Goal: Transaction & Acquisition: Book appointment/travel/reservation

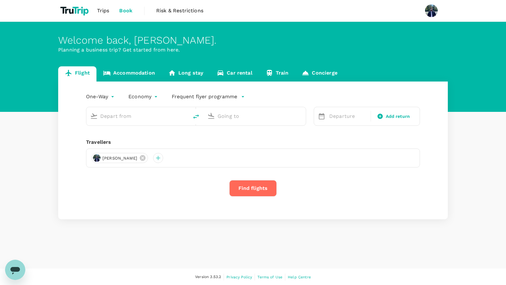
type input "[PERSON_NAME] (AMM)"
type input "Bengaluru Intl (BLR)"
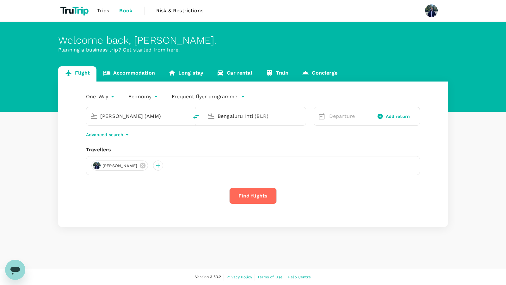
click at [249, 34] on div "Welcome back , [PERSON_NAME] . Planning a business trip? Get started from here." at bounding box center [253, 67] width 506 height 90
click at [196, 117] on icon "delete" at bounding box center [196, 117] width 6 height 4
type input "Bengaluru Intl (BLR)"
type input "[PERSON_NAME] (AMM)"
click at [196, 117] on icon "delete" at bounding box center [196, 117] width 6 height 4
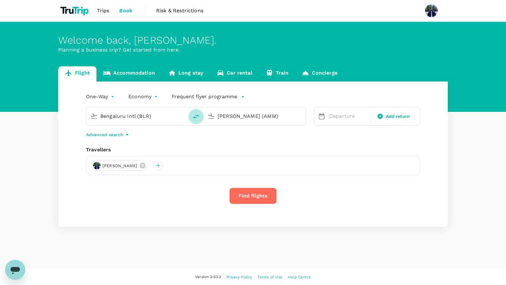
type input "[PERSON_NAME] (AMM)"
type input "Bengaluru Intl (BLR)"
click at [320, 116] on icon at bounding box center [322, 117] width 8 height 8
click at [347, 120] on div "Departure" at bounding box center [348, 116] width 43 height 13
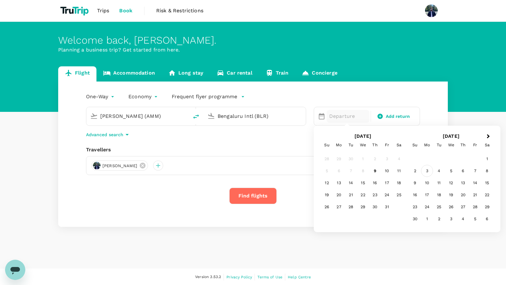
click at [426, 172] on div "3" at bounding box center [427, 171] width 12 height 12
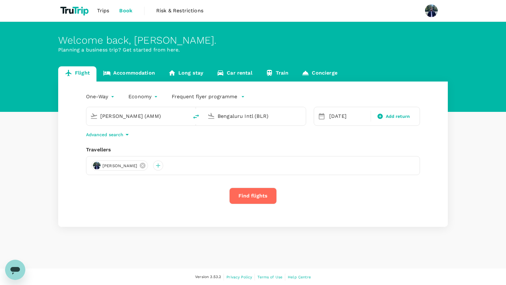
click at [263, 198] on button "Find flights" at bounding box center [252, 196] width 47 height 16
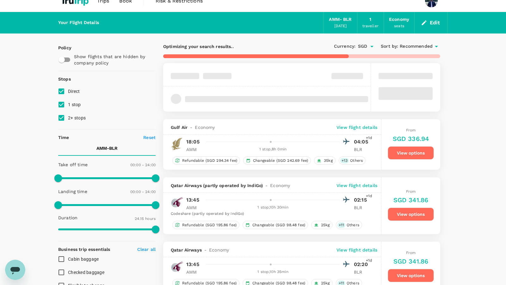
scroll to position [10, 0]
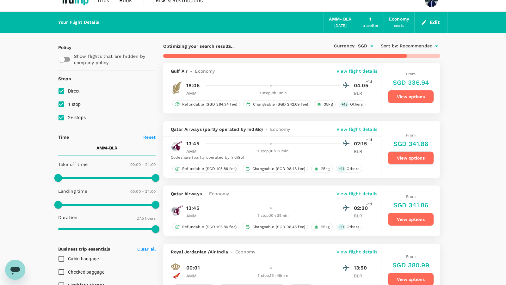
type input "1650"
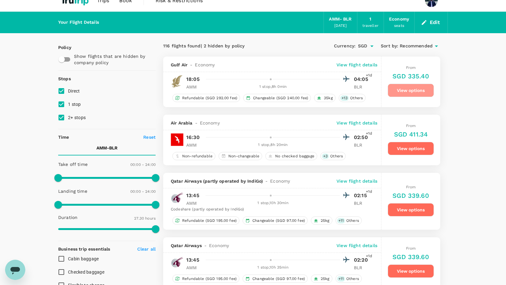
click at [406, 91] on button "View options" at bounding box center [411, 90] width 46 height 13
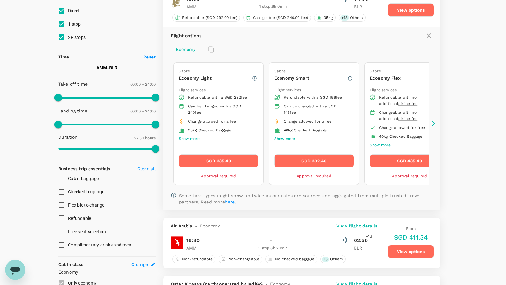
scroll to position [94, 0]
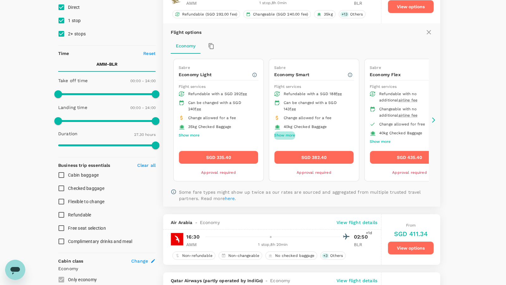
click at [283, 134] on button "Show more" at bounding box center [284, 136] width 21 height 8
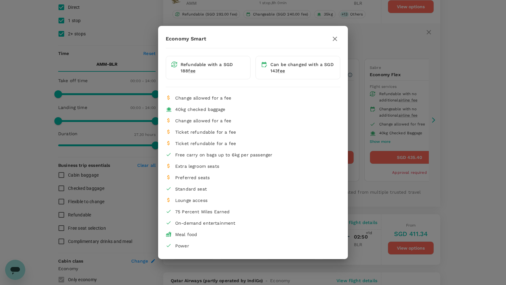
click at [336, 33] on div "Economy Smart Refundable with a SGD 188 fee Can be changed with a SGD 143 fee C…" at bounding box center [253, 143] width 190 height 234
click at [335, 37] on icon "button" at bounding box center [335, 39] width 8 height 8
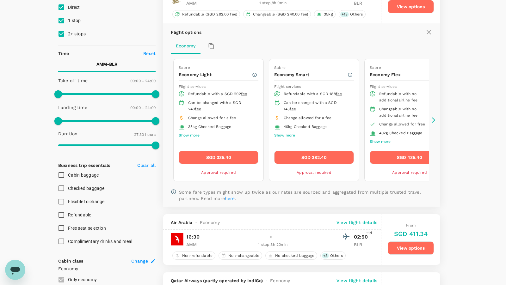
click at [433, 118] on icon at bounding box center [434, 120] width 6 height 6
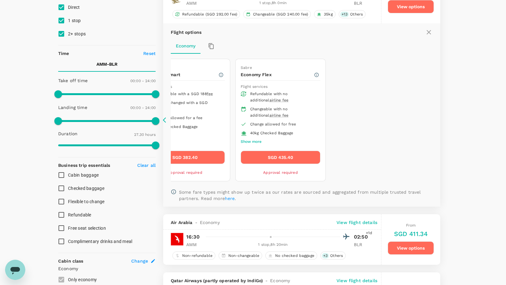
click at [165, 122] on icon at bounding box center [166, 120] width 6 height 6
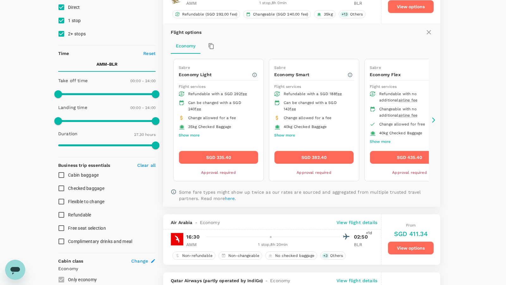
click at [434, 120] on icon at bounding box center [434, 120] width 6 height 6
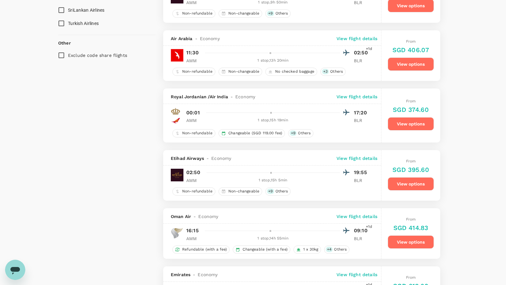
scroll to position [579, 0]
click at [276, 118] on div "1 stop , 15h 19min" at bounding box center [273, 121] width 134 height 6
click at [349, 94] on p "View flight details" at bounding box center [357, 97] width 41 height 6
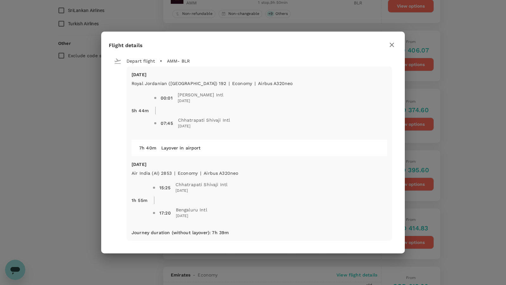
click at [231, 209] on span "17:20 [GEOGRAPHIC_DATA] Intl [DATE]" at bounding box center [274, 213] width 228 height 13
drag, startPoint x: 157, startPoint y: 93, endPoint x: 214, endPoint y: 130, distance: 67.8
click at [214, 130] on div "00:01 [PERSON_NAME] Intl [DATE] 07:45 Chhatrapati Shivaji Intl [DATE]" at bounding box center [271, 111] width 234 height 48
click at [214, 130] on span "07:45 [PERSON_NAME] Intl [DATE]" at bounding box center [271, 124] width 234 height 18
drag, startPoint x: 155, startPoint y: 95, endPoint x: 215, endPoint y: 136, distance: 71.9
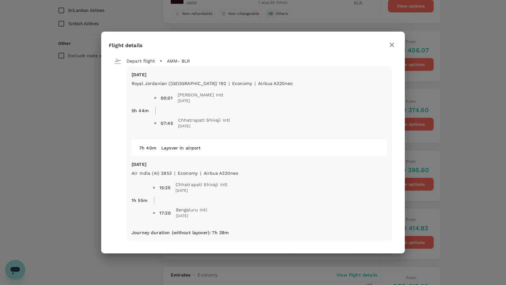
click at [215, 136] on div "[DATE] Royal Jordanian ([GEOGRAPHIC_DATA]) 192 | economy | Airbus A320neo 5h 44…" at bounding box center [260, 153] width 266 height 175
drag, startPoint x: 155, startPoint y: 91, endPoint x: 251, endPoint y: 224, distance: 163.8
click at [251, 224] on div "[DATE] Royal Jordanian ([GEOGRAPHIC_DATA]) 192 | economy | Airbus A320neo 5h 44…" at bounding box center [260, 153] width 266 height 175
click at [251, 224] on div "15:25 Chhatrapati Shivaji Intl [DATE] 17:20 [GEOGRAPHIC_DATA] Intl [DATE]" at bounding box center [270, 201] width 235 height 48
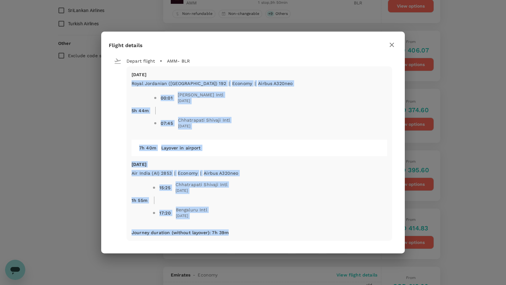
drag, startPoint x: 130, startPoint y: 80, endPoint x: 226, endPoint y: 233, distance: 180.5
click at [226, 233] on div "[DATE] Royal Jordanian ([GEOGRAPHIC_DATA]) 192 | economy | Airbus A320neo 5h 44…" at bounding box center [260, 153] width 266 height 175
click at [226, 233] on p "Journey duration (without layover) : 7h 39m" at bounding box center [180, 233] width 97 height 6
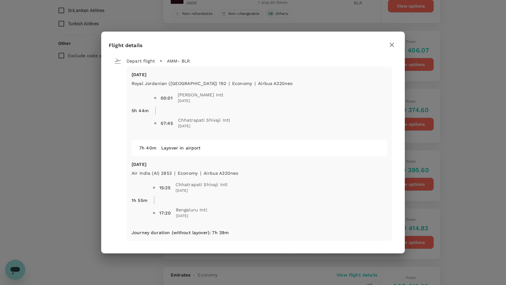
drag, startPoint x: 151, startPoint y: 185, endPoint x: 224, endPoint y: 225, distance: 83.0
click at [224, 225] on div "[DATE] Royal Jordanian ([GEOGRAPHIC_DATA]) 192 | economy | Airbus A320neo 5h 44…" at bounding box center [260, 153] width 266 height 175
click at [224, 224] on div "15:25 Chhatrapati Shivaji Intl [DATE] 17:20 [GEOGRAPHIC_DATA] Intl [DATE]" at bounding box center [270, 201] width 235 height 48
drag, startPoint x: 129, startPoint y: 162, endPoint x: 228, endPoint y: 221, distance: 115.0
click at [228, 221] on div "[DATE] Royal Jordanian ([GEOGRAPHIC_DATA]) 192 | economy | Airbus A320neo 5h 44…" at bounding box center [260, 153] width 266 height 175
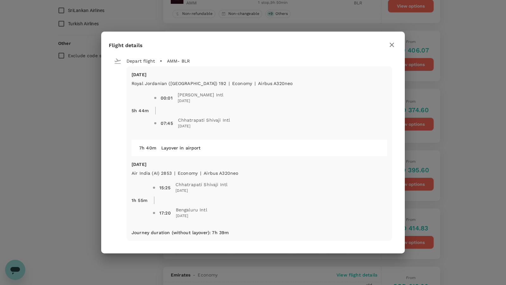
click at [228, 221] on span "17:20 [GEOGRAPHIC_DATA] Intl [DATE]" at bounding box center [270, 213] width 235 height 18
drag, startPoint x: 130, startPoint y: 161, endPoint x: 220, endPoint y: 215, distance: 104.9
click at [220, 215] on div "[DATE] Royal Jordanian ([GEOGRAPHIC_DATA]) 192 | economy | Airbus A320neo 5h 44…" at bounding box center [260, 153] width 266 height 175
click at [220, 215] on span "17:20 [GEOGRAPHIC_DATA] Intl [DATE]" at bounding box center [274, 213] width 228 height 13
click at [394, 45] on icon "button" at bounding box center [392, 45] width 8 height 8
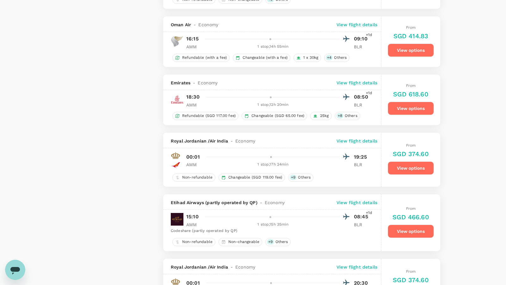
scroll to position [772, 0]
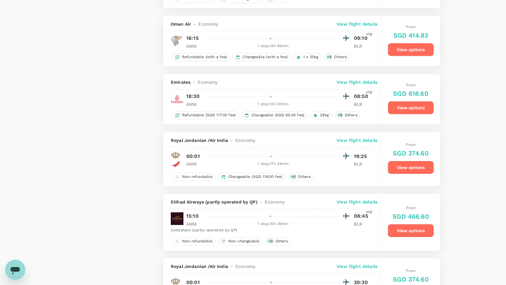
click at [293, 95] on div at bounding box center [276, 96] width 147 height 9
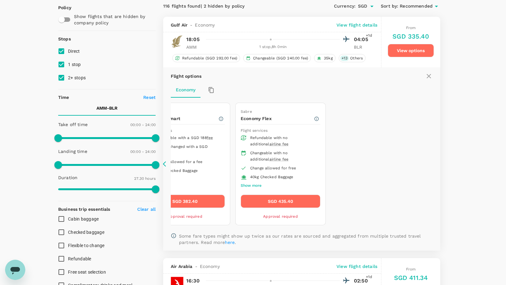
scroll to position [40, 0]
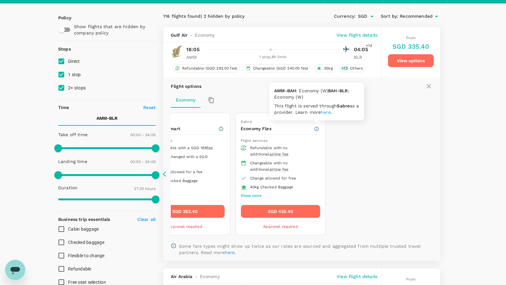
click at [316, 128] on icon "button" at bounding box center [316, 129] width 5 height 5
click at [346, 151] on div "Sabre Economy Light Flight services Refundable with a SGD 292 fee Can be change…" at bounding box center [235, 174] width 387 height 128
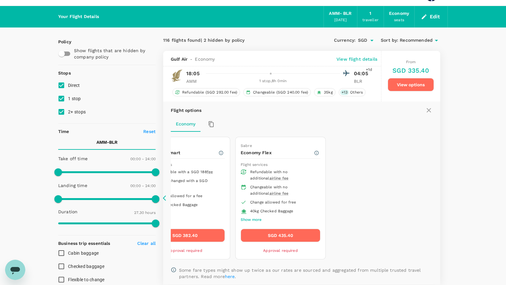
scroll to position [0, 0]
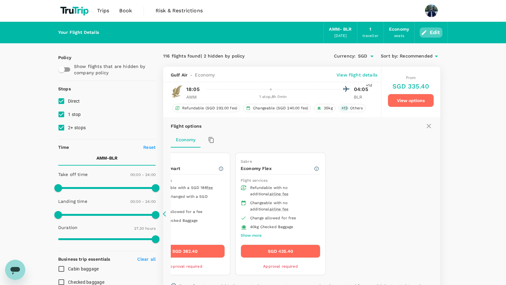
click at [428, 34] on icon "button" at bounding box center [424, 32] width 6 height 6
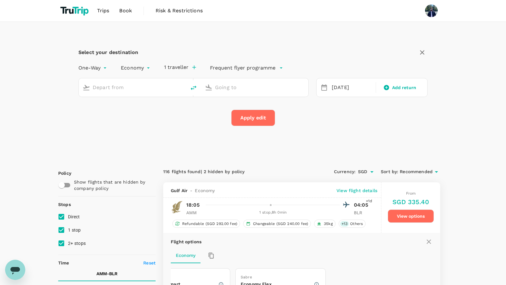
click at [123, 88] on input "text" at bounding box center [133, 88] width 80 height 10
type input "[PERSON_NAME] (AMM)"
type input "Bengaluru Intl (BLR)"
type input "[PERSON_NAME] (AMM)t"
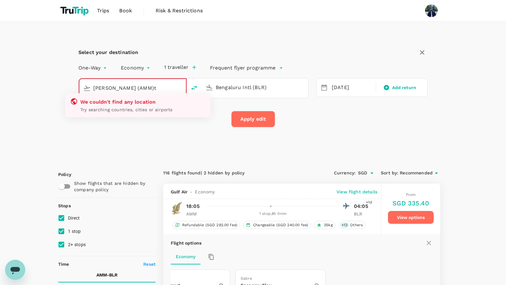
click at [152, 90] on input "[PERSON_NAME] (AMM)t" at bounding box center [132, 88] width 79 height 10
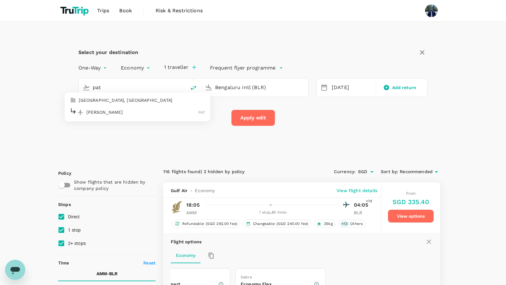
click at [174, 112] on p "[PERSON_NAME]" at bounding box center [142, 112] width 112 height 6
type input "[PERSON_NAME] (PAT)"
click at [256, 88] on input "Bengaluru Intl (BLR)" at bounding box center [255, 88] width 80 height 10
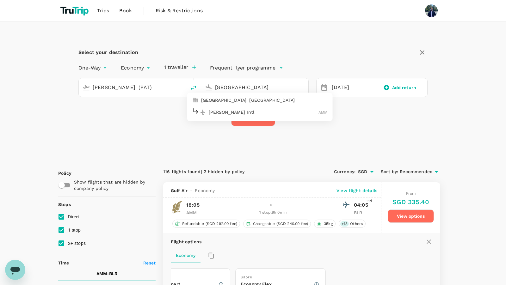
click at [244, 112] on p "[PERSON_NAME] Intl" at bounding box center [264, 112] width 110 height 6
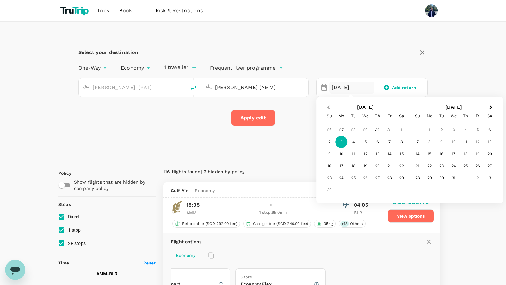
type input "[PERSON_NAME] (AMM)"
click at [330, 110] on button "Previous Month" at bounding box center [328, 108] width 10 height 10
click at [368, 169] on div "22" at bounding box center [366, 166] width 12 height 12
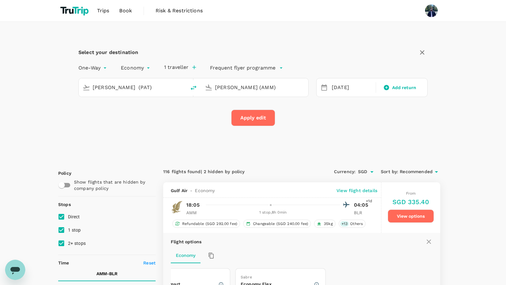
click at [261, 122] on button "Apply edit" at bounding box center [253, 118] width 44 height 16
checkbox input "false"
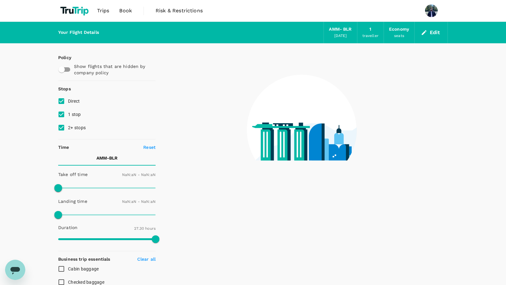
type input "1440"
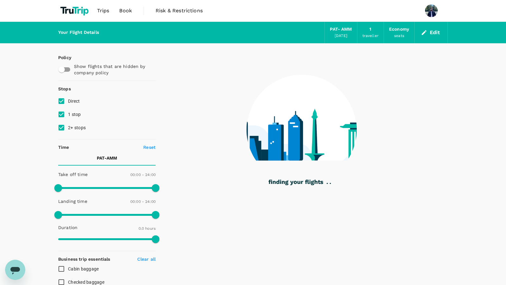
type input "1540"
checkbox input "true"
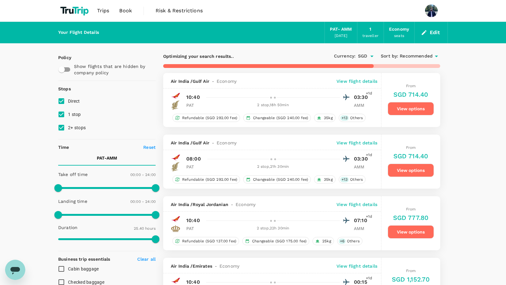
type input "1600"
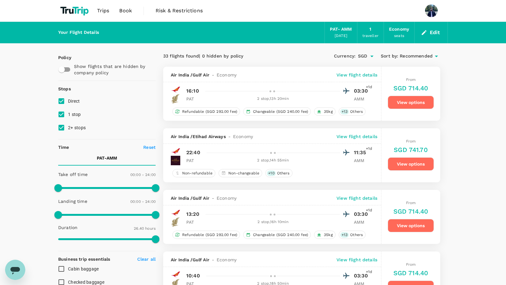
click at [285, 97] on div "2 stop , 13h 20min" at bounding box center [273, 99] width 134 height 6
click at [420, 105] on button "View options" at bounding box center [411, 102] width 46 height 13
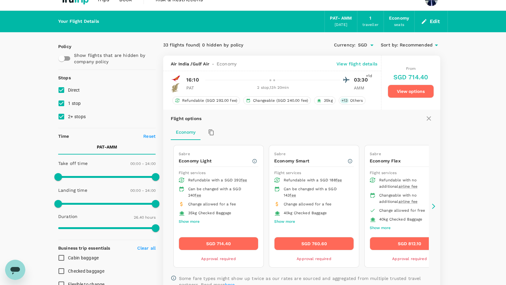
scroll to position [15, 0]
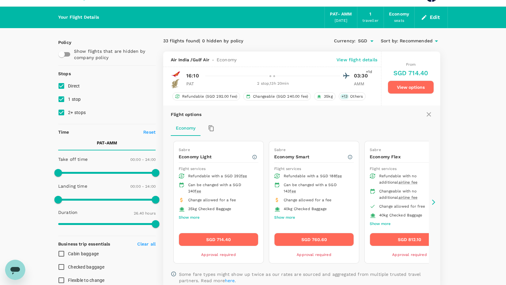
click at [433, 116] on icon at bounding box center [429, 115] width 8 height 8
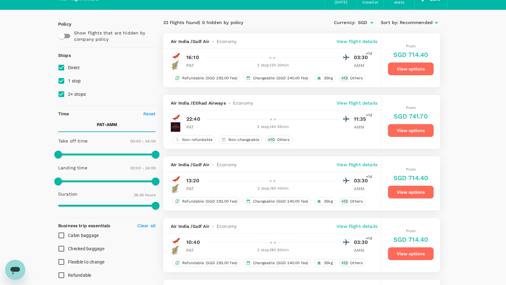
scroll to position [32, 0]
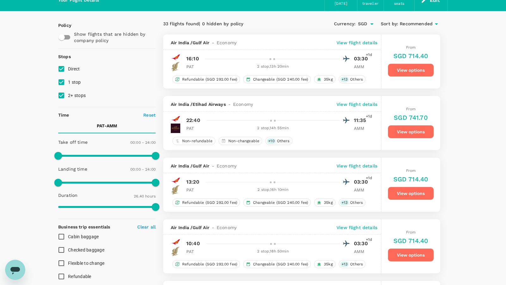
click at [411, 130] on button "View options" at bounding box center [411, 131] width 46 height 13
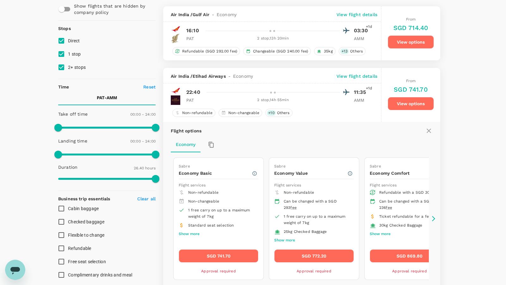
scroll to position [59, 0]
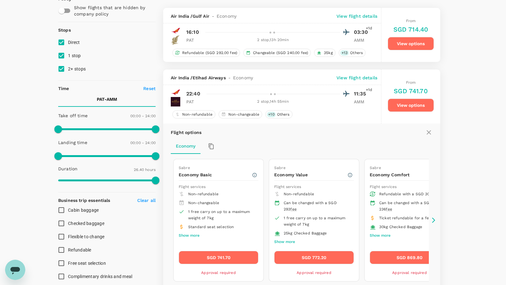
click at [361, 77] on p "View flight details" at bounding box center [357, 78] width 41 height 6
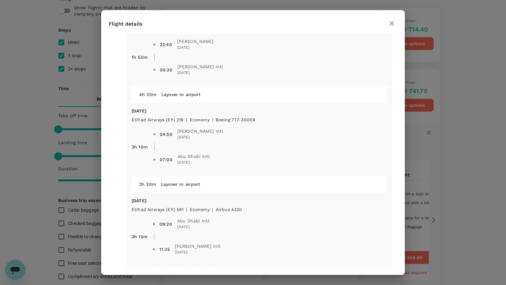
scroll to position [47, 0]
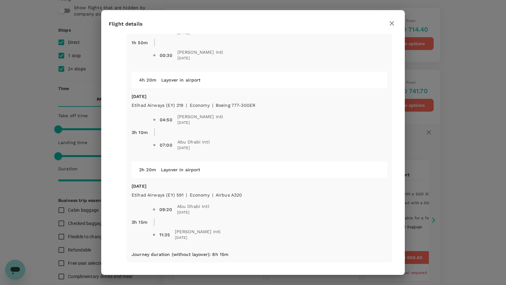
click at [389, 25] on icon "button" at bounding box center [392, 24] width 8 height 8
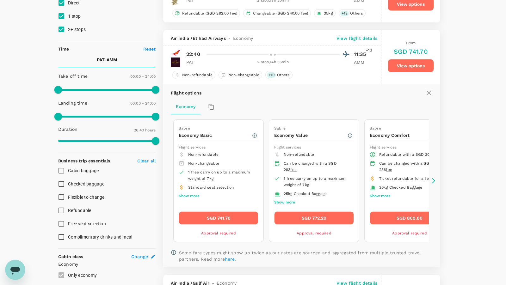
scroll to position [117, 0]
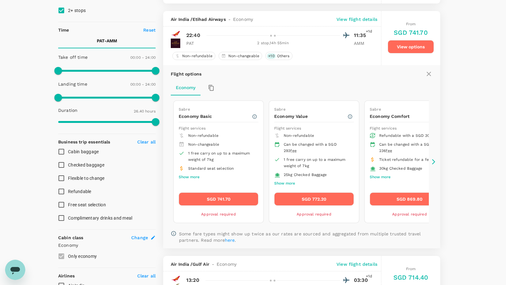
click at [433, 163] on icon at bounding box center [434, 162] width 6 height 6
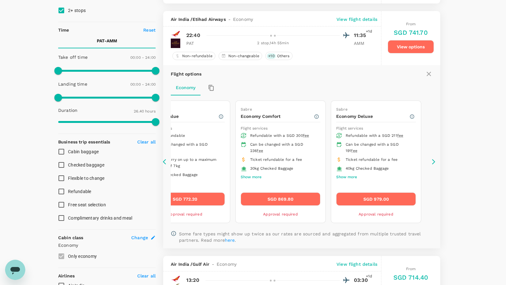
click at [253, 175] on button "Show more" at bounding box center [251, 177] width 21 height 8
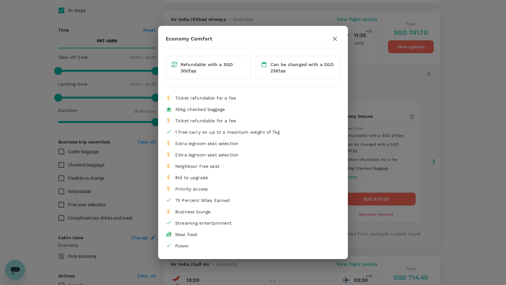
click at [333, 38] on icon "button" at bounding box center [335, 39] width 8 height 8
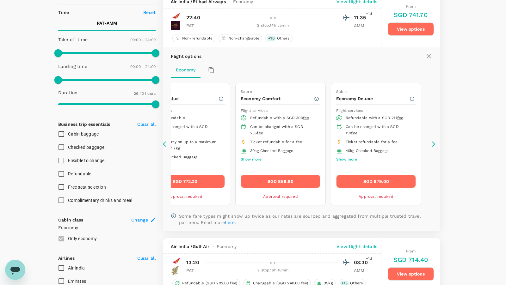
scroll to position [136, 0]
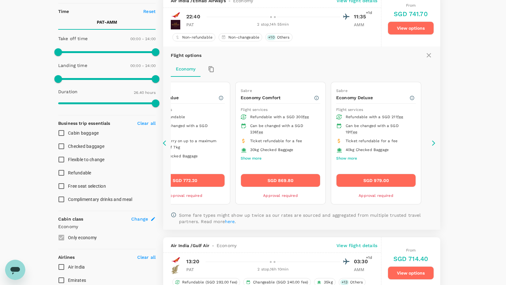
click at [434, 141] on icon at bounding box center [434, 143] width 6 height 6
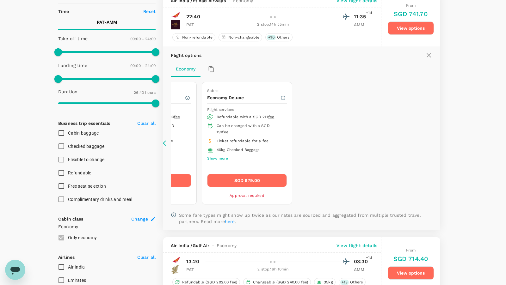
click at [434, 141] on icon at bounding box center [434, 143] width 6 height 6
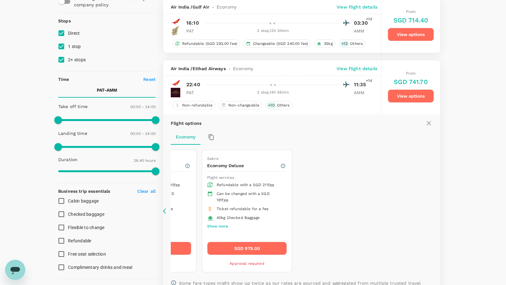
scroll to position [53, 0]
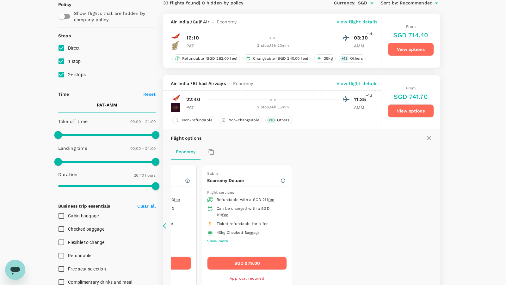
click at [429, 135] on icon at bounding box center [429, 139] width 8 height 8
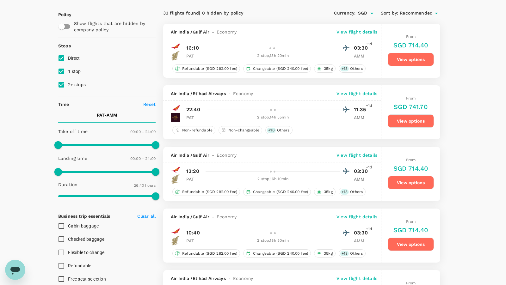
scroll to position [0, 0]
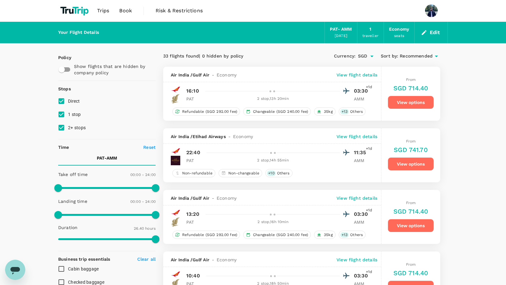
click at [281, 58] on div "33 flights found | 0 hidden by policy" at bounding box center [232, 56] width 139 height 7
click at [288, 59] on div "33 flights found | 0 hidden by policy" at bounding box center [232, 56] width 139 height 7
